Goal: Information Seeking & Learning: Learn about a topic

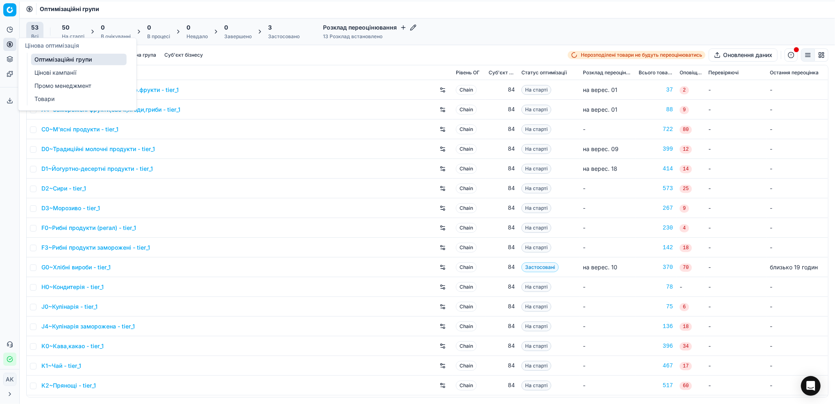
click at [61, 71] on link "Цінові кампанії" at bounding box center [79, 72] width 96 height 11
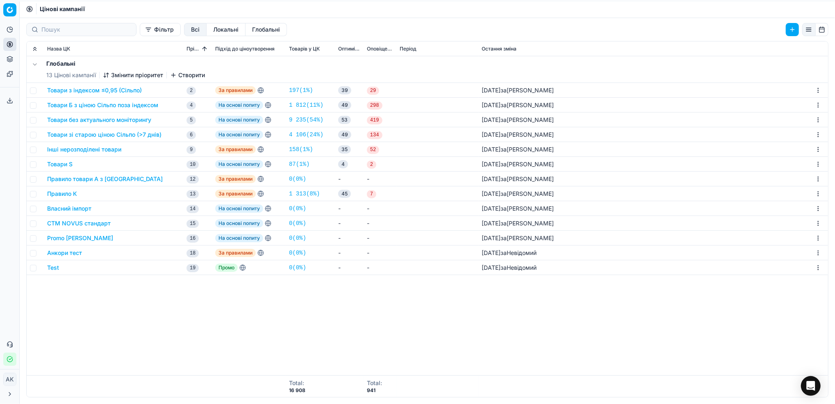
click at [101, 105] on button "Товари Б з ціною Сільпо поза індексом" at bounding box center [102, 105] width 111 height 8
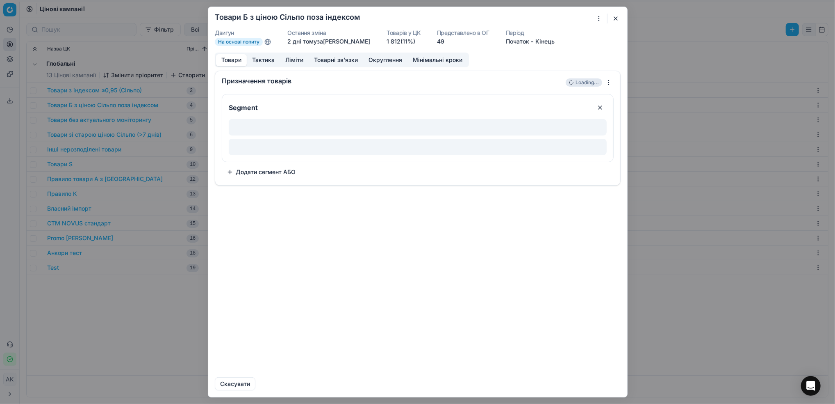
click at [292, 60] on button "Ліміти" at bounding box center [294, 60] width 29 height 12
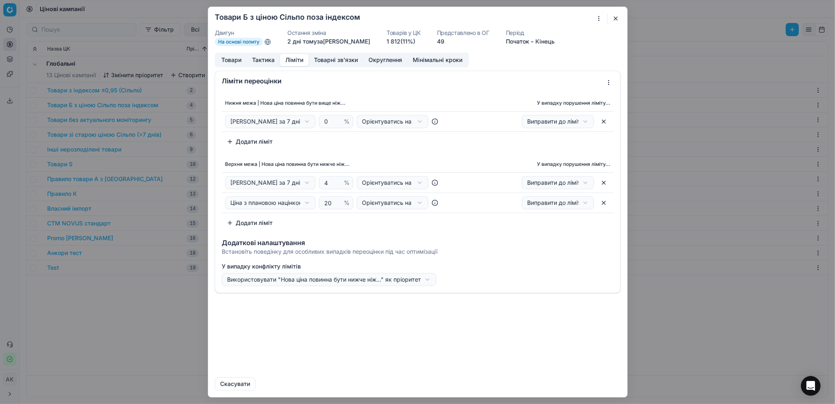
click at [615, 15] on button "button" at bounding box center [616, 19] width 10 height 10
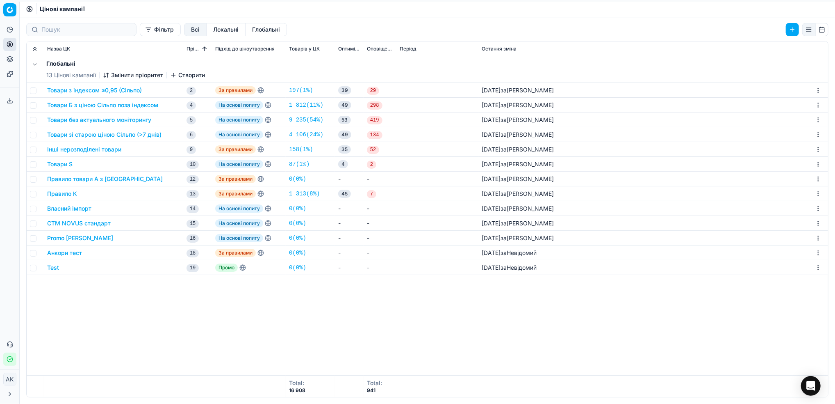
click at [64, 105] on button "Товари Б з ціною Сільпо поза індексом" at bounding box center [102, 105] width 111 height 8
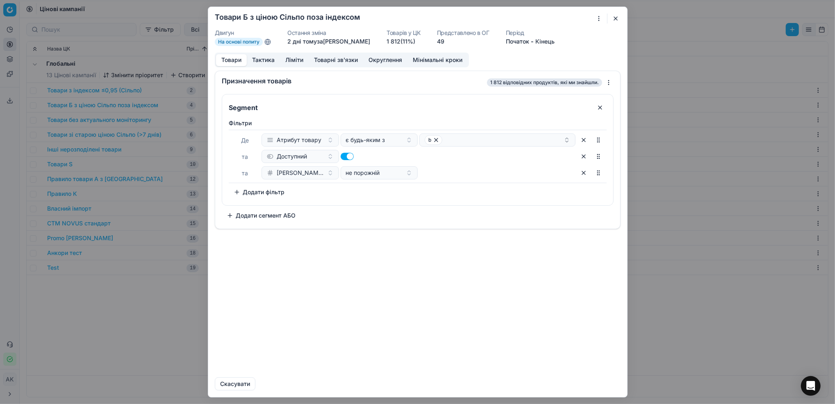
click at [298, 61] on button "Ліміти" at bounding box center [294, 60] width 29 height 12
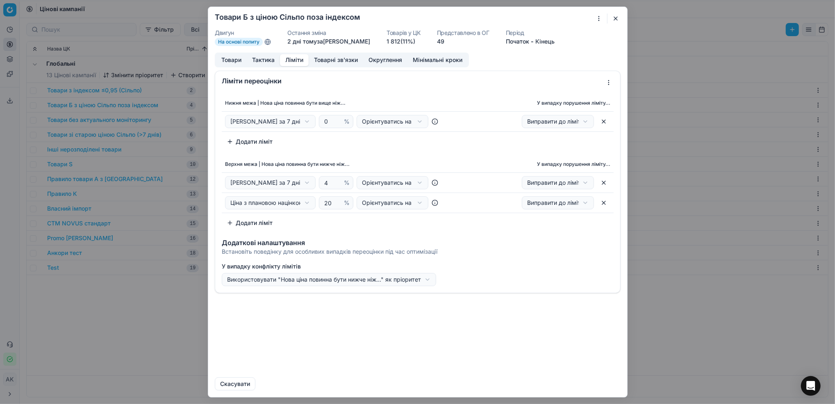
click at [620, 18] on button "button" at bounding box center [616, 19] width 10 height 10
